Goal: Task Accomplishment & Management: Manage account settings

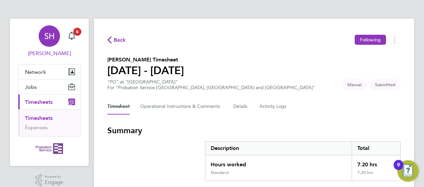
click at [77, 35] on app-alerts-badge "6" at bounding box center [77, 31] width 9 height 9
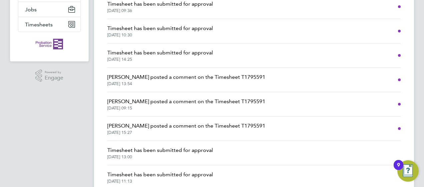
scroll to position [18, 0]
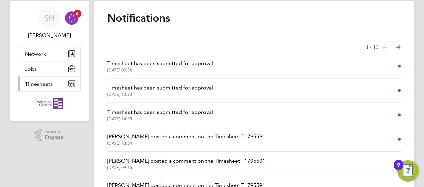
click at [50, 87] on button "Timesheets" at bounding box center [49, 83] width 62 height 15
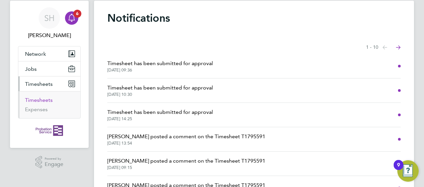
click at [37, 97] on link "Timesheets" at bounding box center [39, 100] width 28 height 6
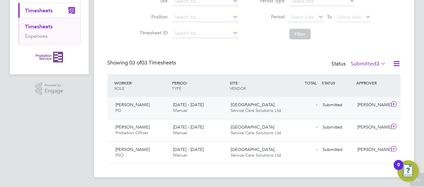
click at [360, 103] on div "[PERSON_NAME]" at bounding box center [372, 104] width 35 height 11
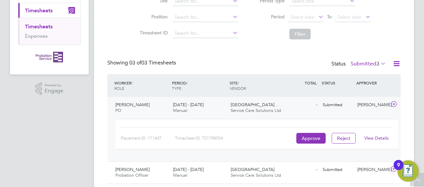
click at [371, 137] on link "View Details" at bounding box center [376, 138] width 24 height 6
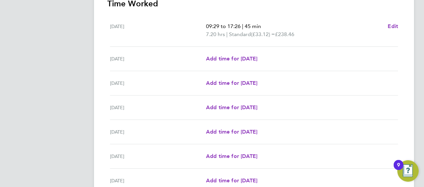
scroll to position [228, 0]
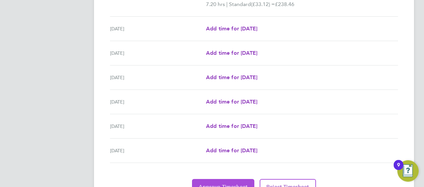
click at [216, 181] on button "Approve Timesheet" at bounding box center [223, 187] width 62 height 16
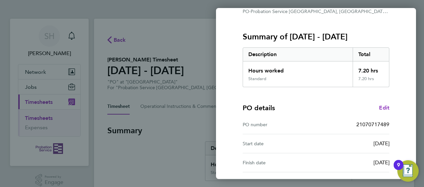
scroll to position [132, 0]
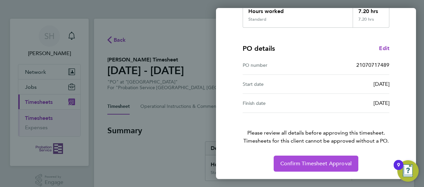
click at [342, 161] on span "Confirm Timesheet Approval" at bounding box center [315, 163] width 71 height 7
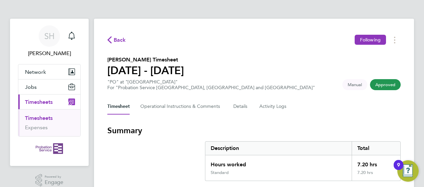
click at [35, 116] on link "Timesheets" at bounding box center [39, 118] width 28 height 6
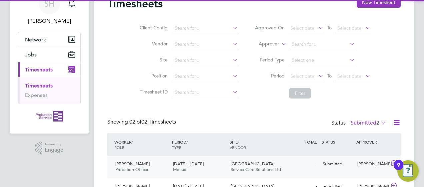
scroll to position [69, 0]
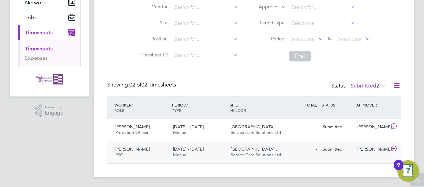
click at [315, 147] on div "- Submitted" at bounding box center [302, 149] width 35 height 11
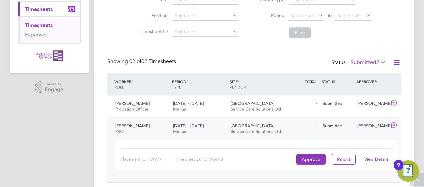
scroll to position [112, 0]
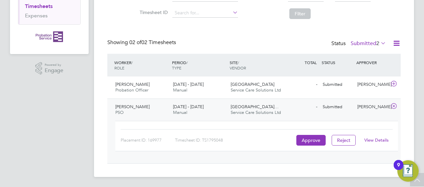
click at [373, 141] on link "View Details" at bounding box center [376, 140] width 24 height 6
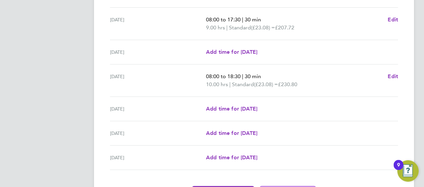
scroll to position [278, 0]
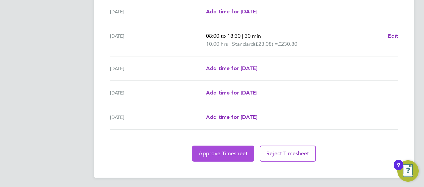
click at [221, 153] on span "Approve Timesheet" at bounding box center [223, 153] width 49 height 7
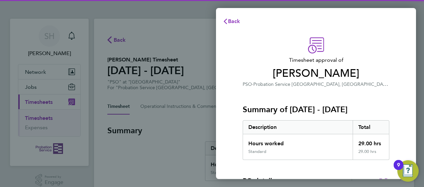
scroll to position [132, 0]
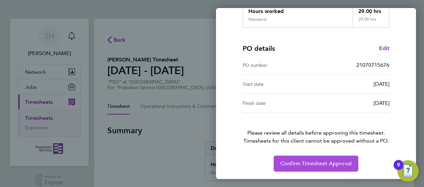
click at [345, 159] on button "Confirm Timesheet Approval" at bounding box center [316, 163] width 85 height 16
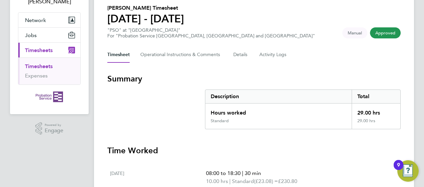
scroll to position [12, 0]
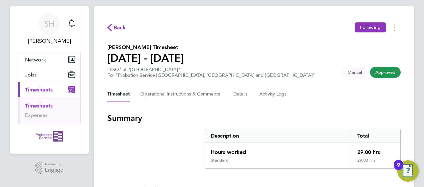
click at [33, 104] on link "Timesheets" at bounding box center [39, 105] width 28 height 6
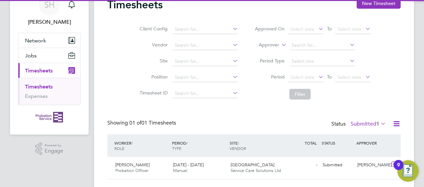
scroll to position [47, 0]
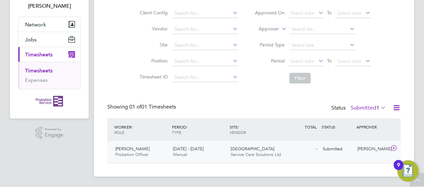
click at [396, 146] on icon at bounding box center [394, 147] width 8 height 5
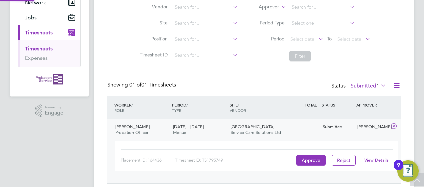
scroll to position [88, 0]
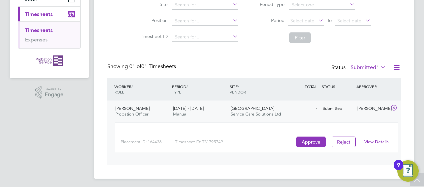
click at [372, 140] on link "View Details" at bounding box center [376, 142] width 24 height 6
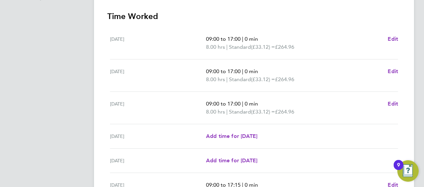
scroll to position [286, 0]
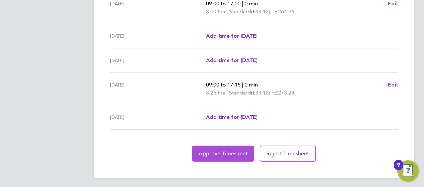
click at [223, 155] on span "Approve Timesheet" at bounding box center [223, 153] width 49 height 7
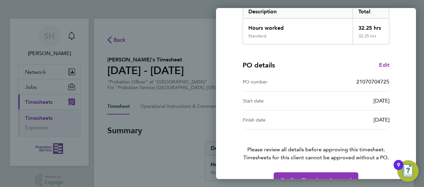
scroll to position [132, 0]
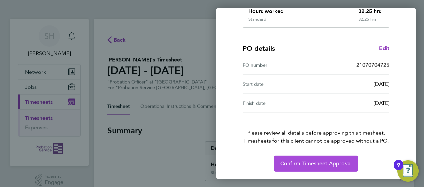
click at [332, 162] on span "Confirm Timesheet Approval" at bounding box center [315, 163] width 71 height 7
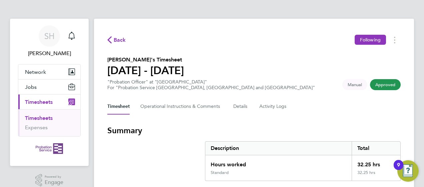
click at [51, 118] on link "Timesheets" at bounding box center [39, 118] width 28 height 6
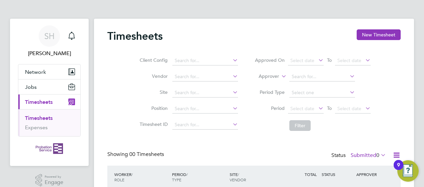
click at [51, 102] on span "Timesheets" at bounding box center [39, 102] width 28 height 6
drag, startPoint x: 54, startPoint y: 117, endPoint x: 47, endPoint y: 119, distance: 7.4
click at [54, 117] on li "Timesheets" at bounding box center [50, 119] width 50 height 9
click at [47, 119] on link "Timesheets" at bounding box center [39, 118] width 28 height 6
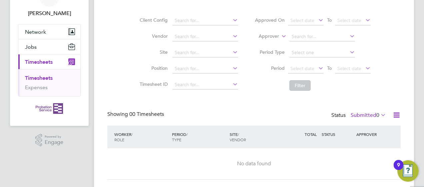
scroll to position [56, 0]
